Goal: Leave review/rating: Share an evaluation or opinion about a product, service, or content

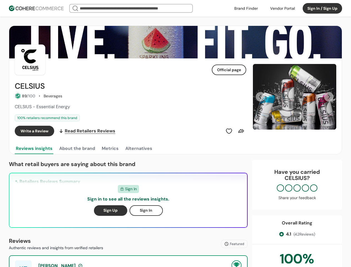
click at [175, 133] on div "Write a Review Read Retailers Reviews" at bounding box center [130, 131] width 231 height 11
click at [282, 8] on div at bounding box center [282, 8] width 31 height 8
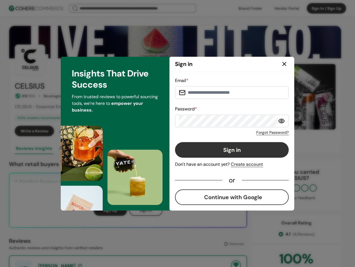
click at [229, 131] on div "Forgot Password?" at bounding box center [232, 131] width 114 height 8
click at [241, 131] on div "Forgot Password?" at bounding box center [232, 131] width 114 height 8
click at [77, 148] on div "Insights That Drive Success From trusted reviews to powerful sourcing tools, we…" at bounding box center [115, 134] width 109 height 154
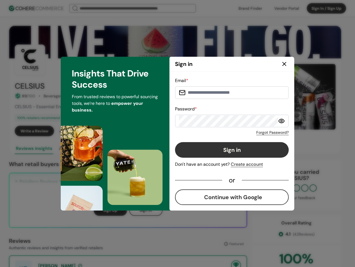
click at [110, 148] on div "Insights That Drive Success From trusted reviews to powerful sourcing tools, we…" at bounding box center [115, 134] width 109 height 154
click at [138, 148] on div "Insights That Drive Success From trusted reviews to powerful sourcing tools, we…" at bounding box center [115, 134] width 109 height 154
